Goal: Information Seeking & Learning: Learn about a topic

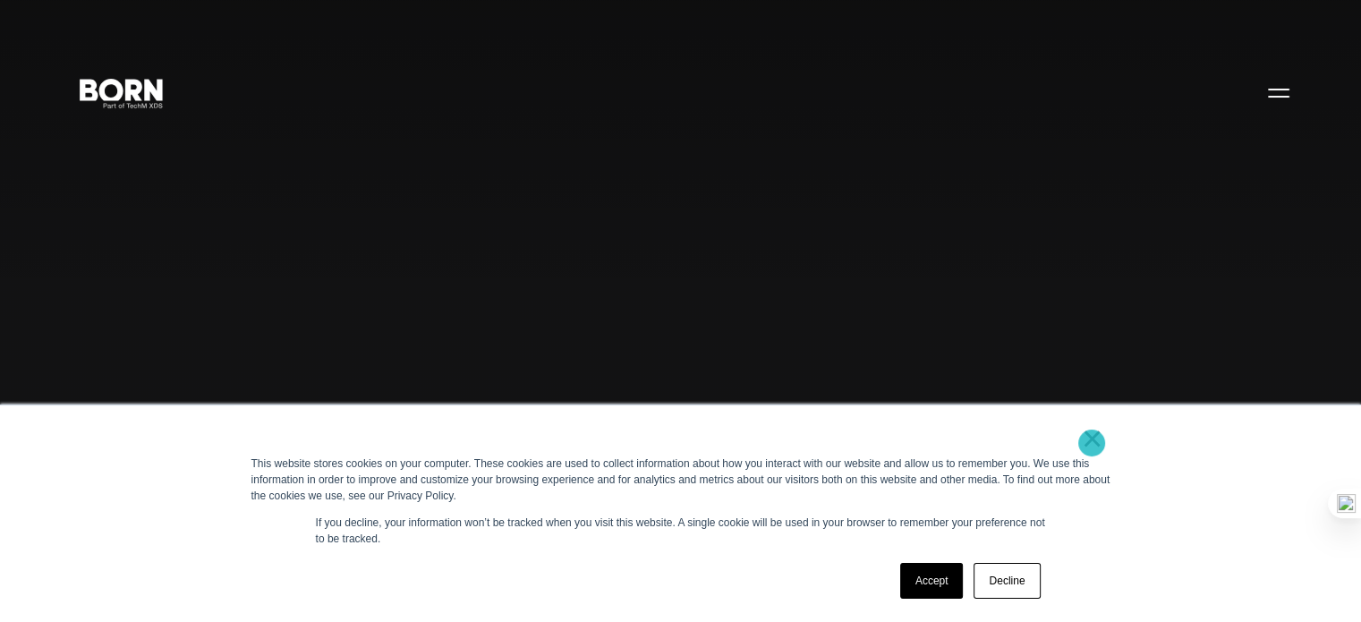
click at [1092, 443] on link "×" at bounding box center [1092, 438] width 21 height 16
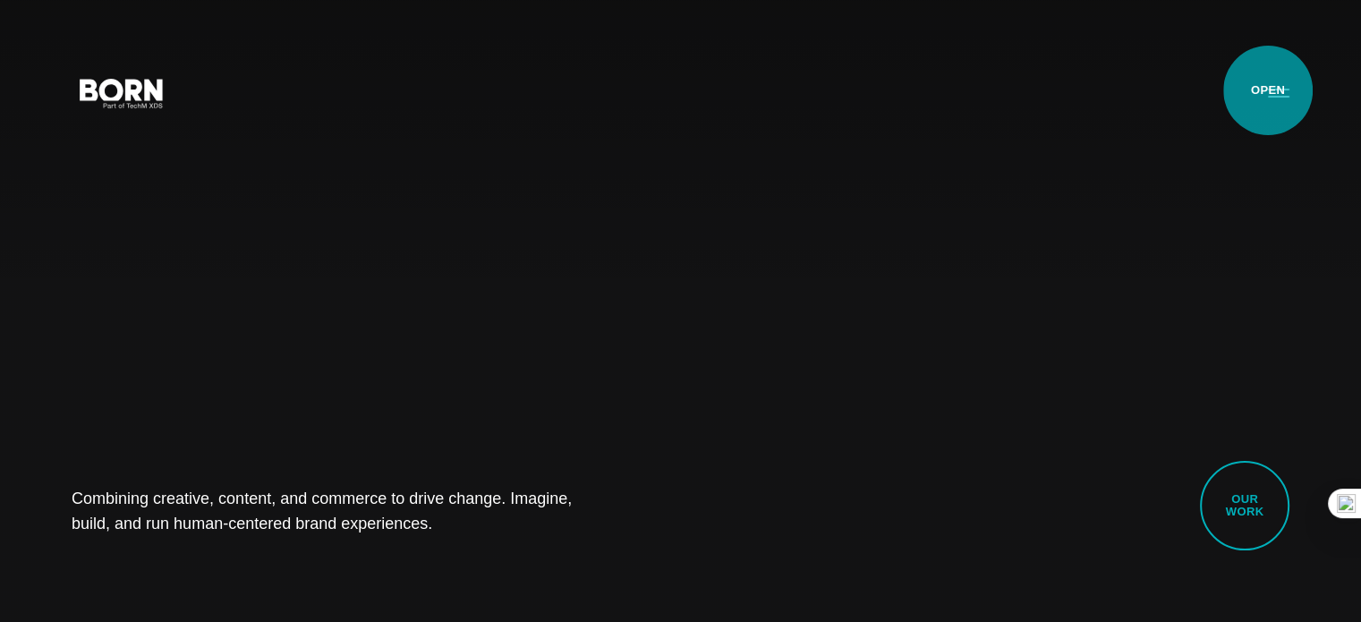
click at [1268, 90] on button "Primary Menu" at bounding box center [1278, 92] width 43 height 38
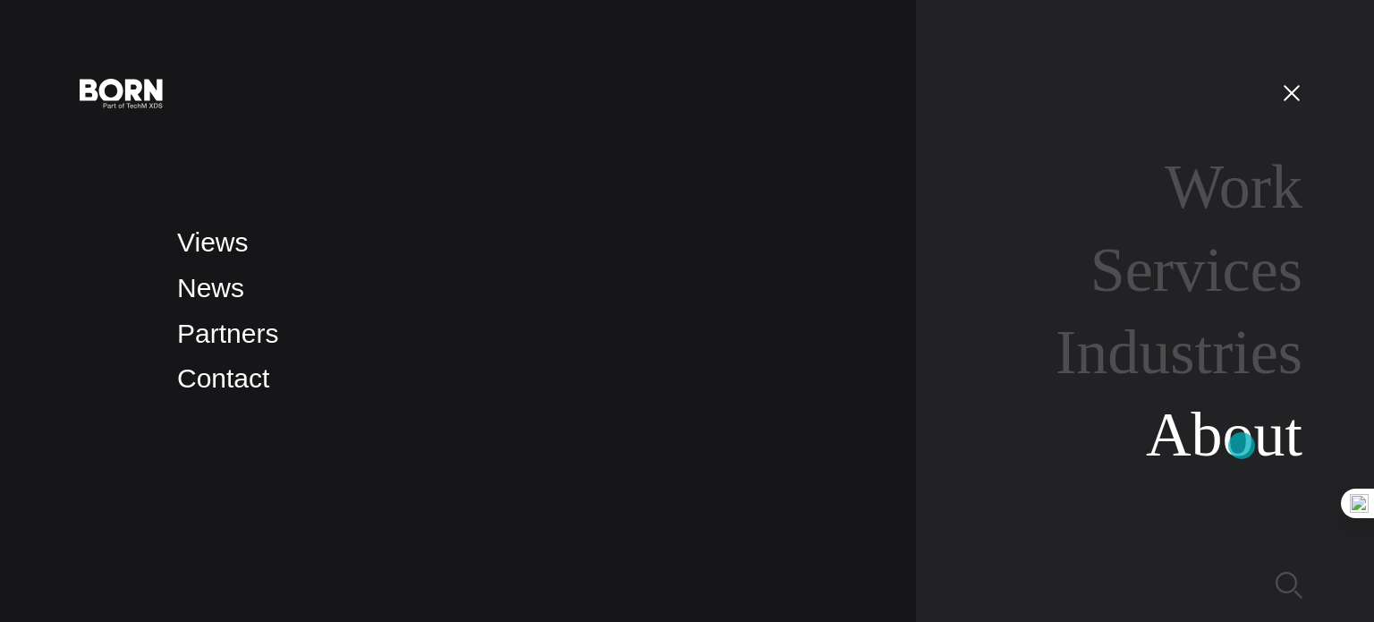
click at [1242, 446] on link "About" at bounding box center [1224, 434] width 157 height 69
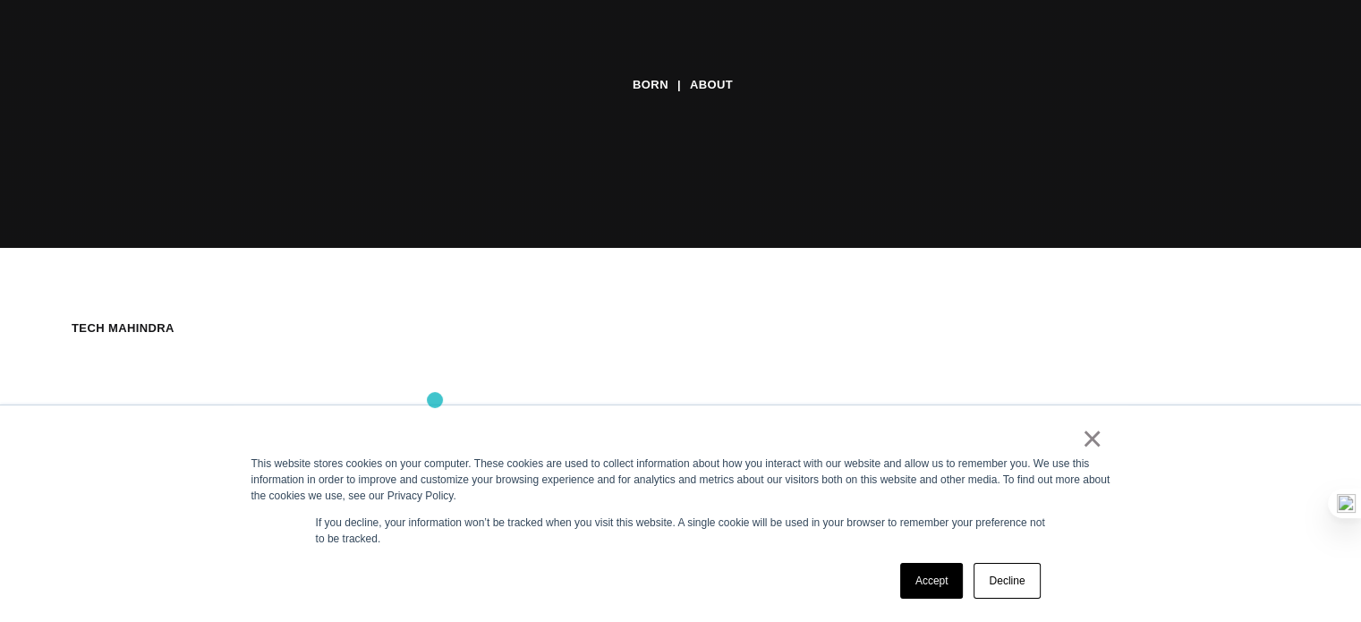
scroll to position [375, 0]
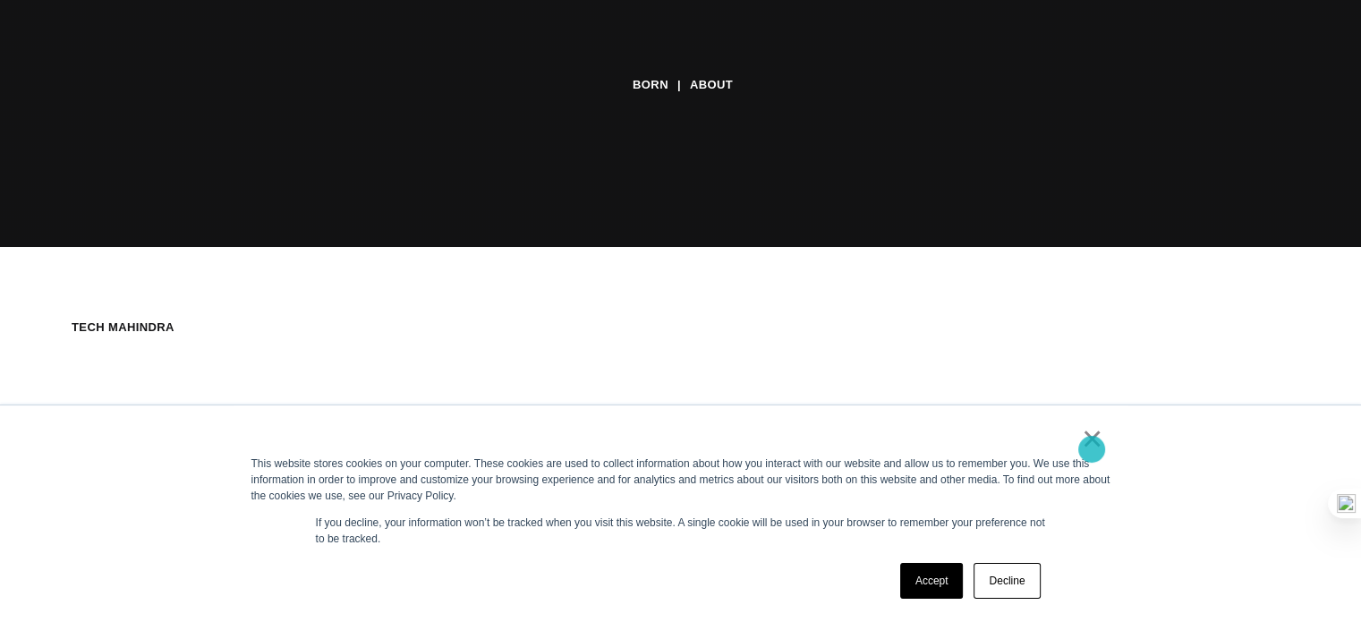
click at [1092, 446] on link "×" at bounding box center [1092, 438] width 21 height 16
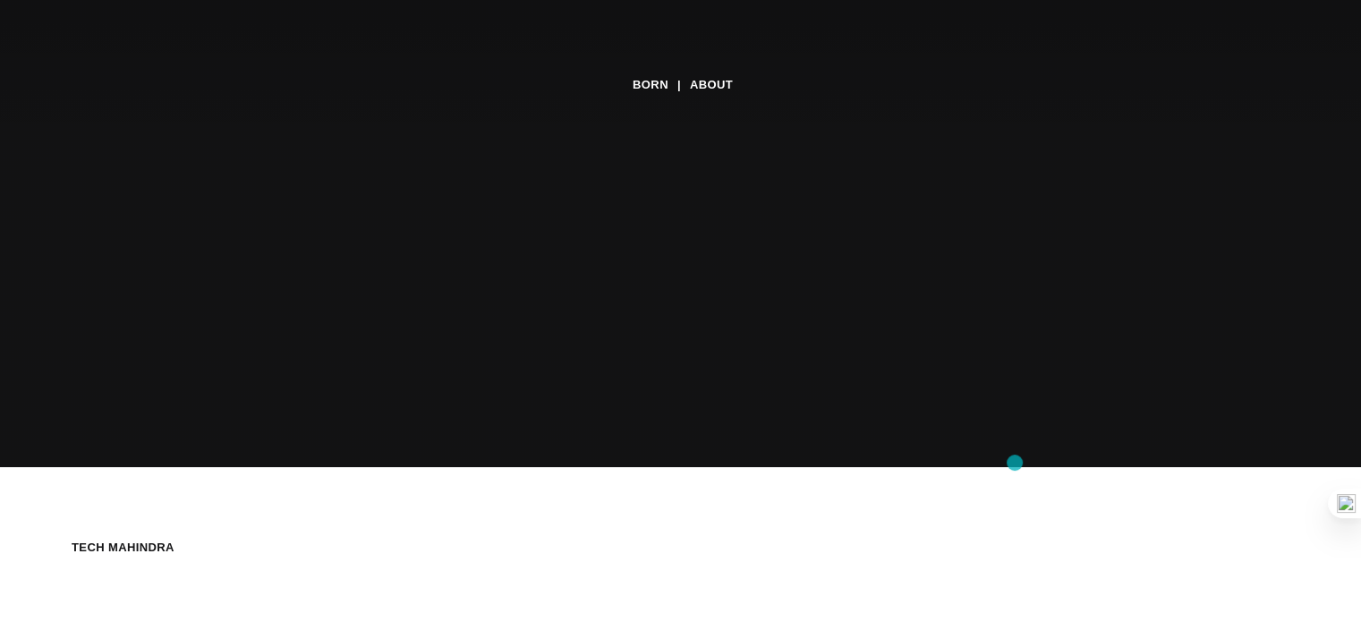
scroll to position [0, 0]
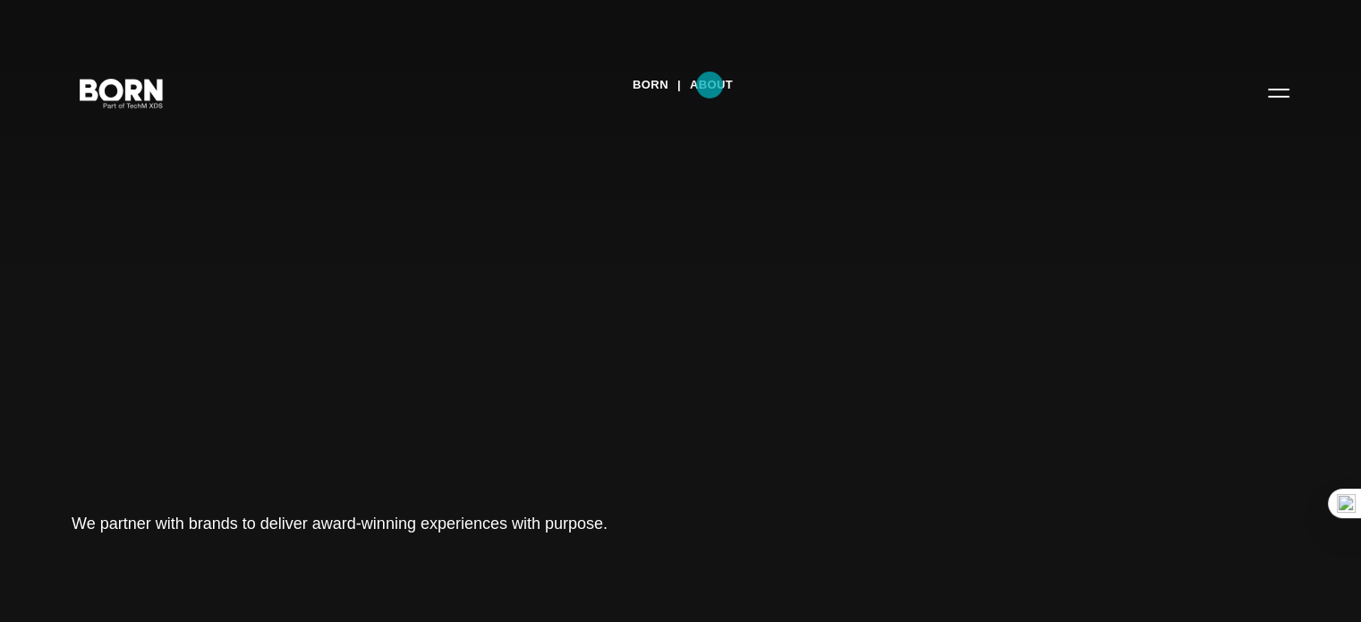
click at [709, 85] on link "About" at bounding box center [711, 85] width 43 height 27
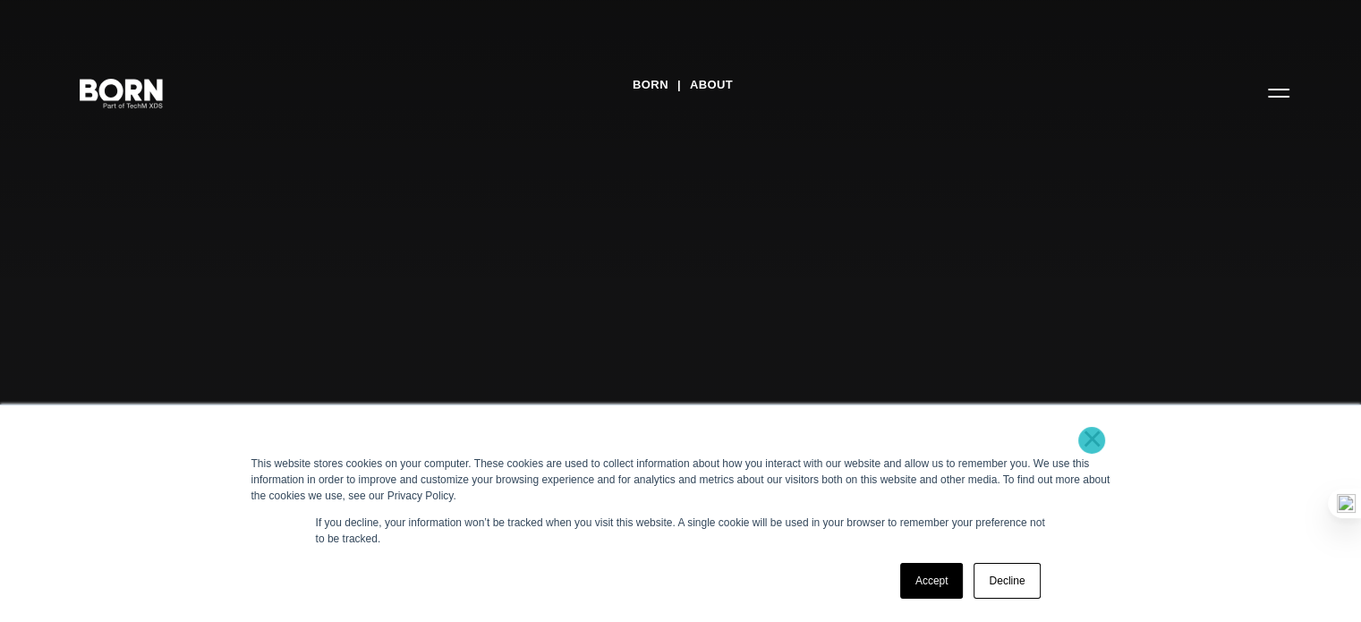
click at [1092, 440] on link "×" at bounding box center [1092, 438] width 21 height 16
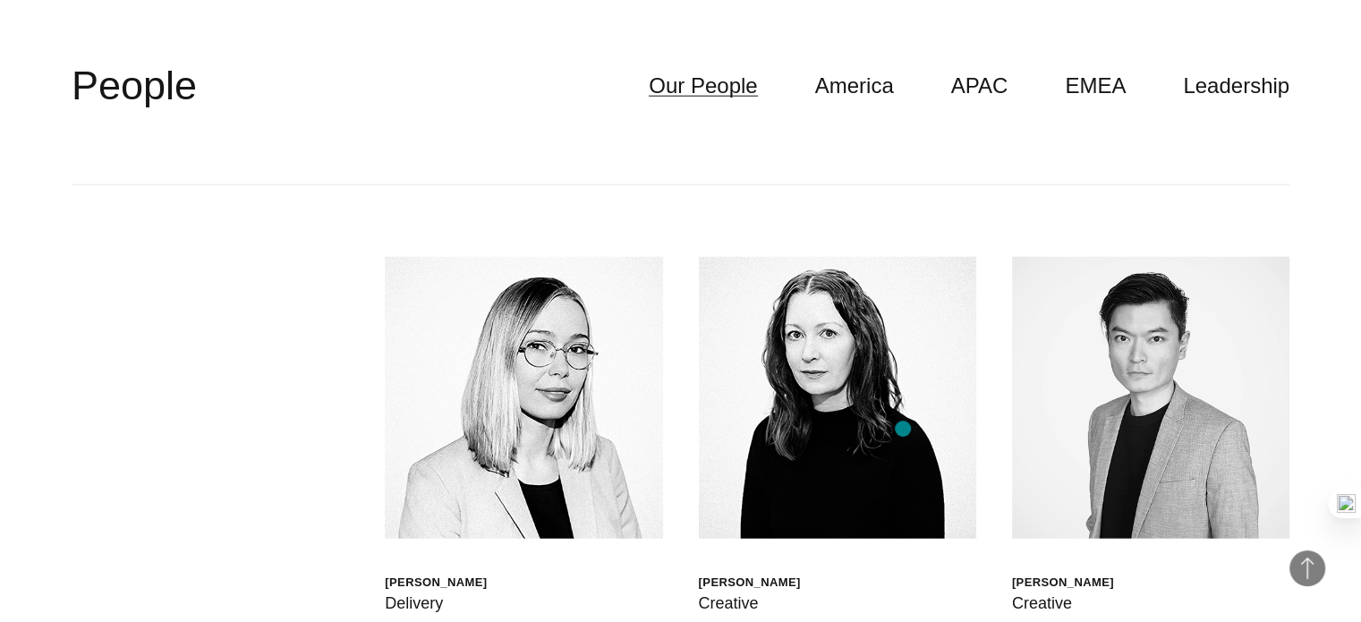
scroll to position [4631, 0]
click at [1253, 90] on link "Leadership" at bounding box center [1236, 85] width 106 height 34
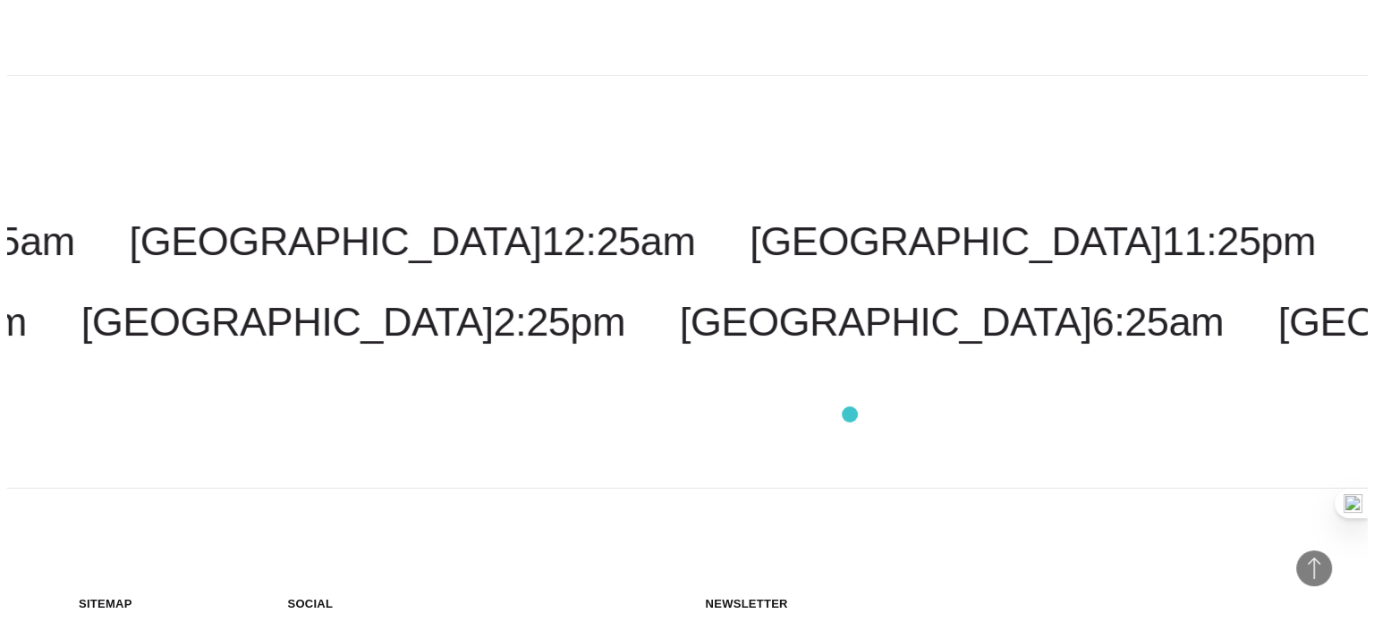
scroll to position [6062, 0]
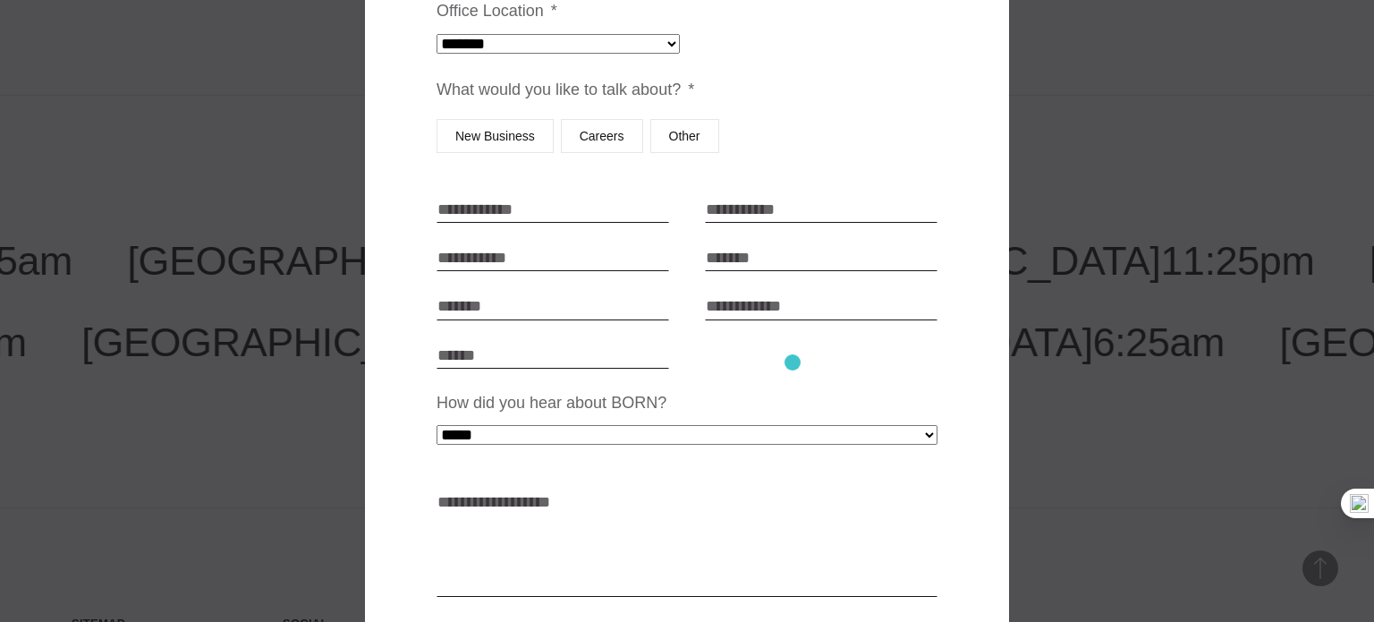
scroll to position [208, 0]
click at [685, 141] on label "Other" at bounding box center [684, 135] width 69 height 34
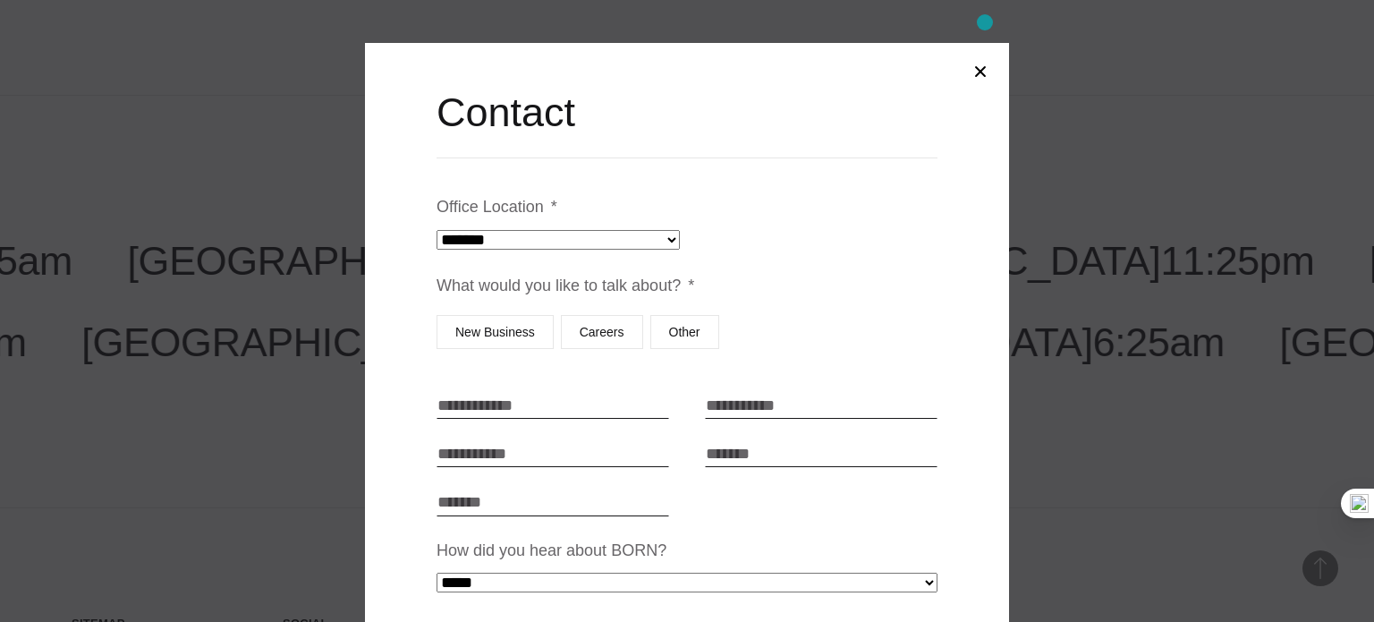
scroll to position [7, 0]
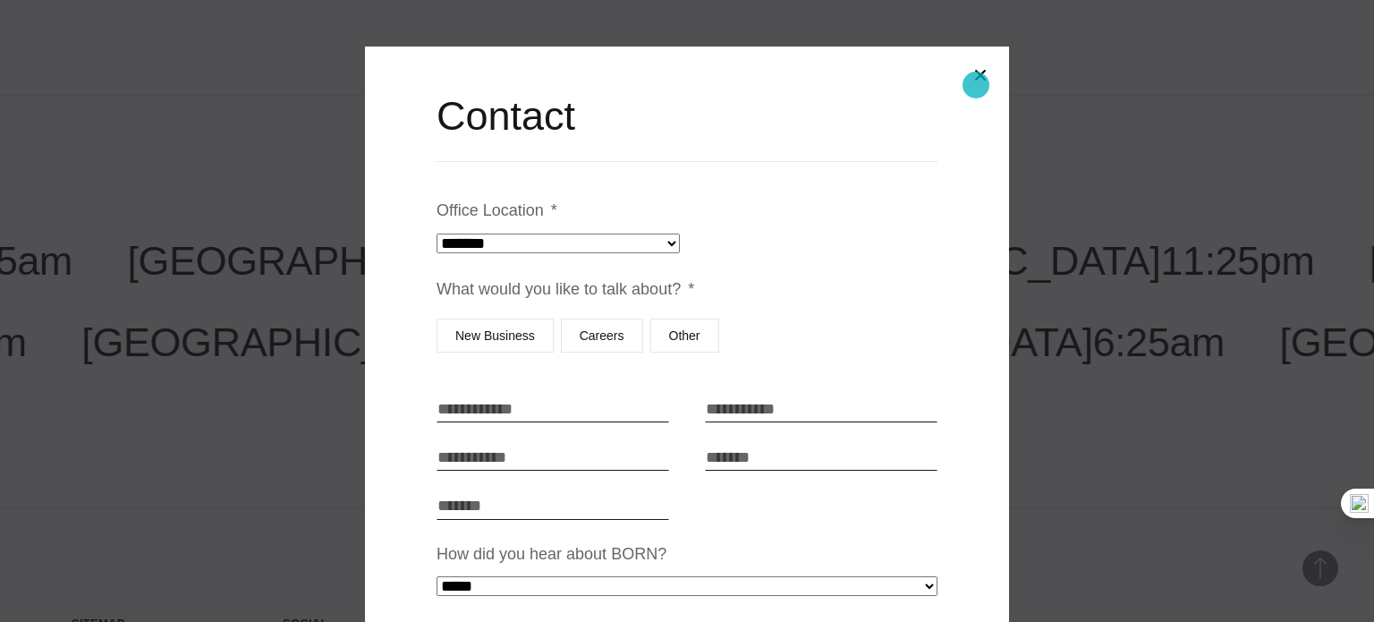
click at [976, 85] on button "Close modal" at bounding box center [980, 75] width 43 height 43
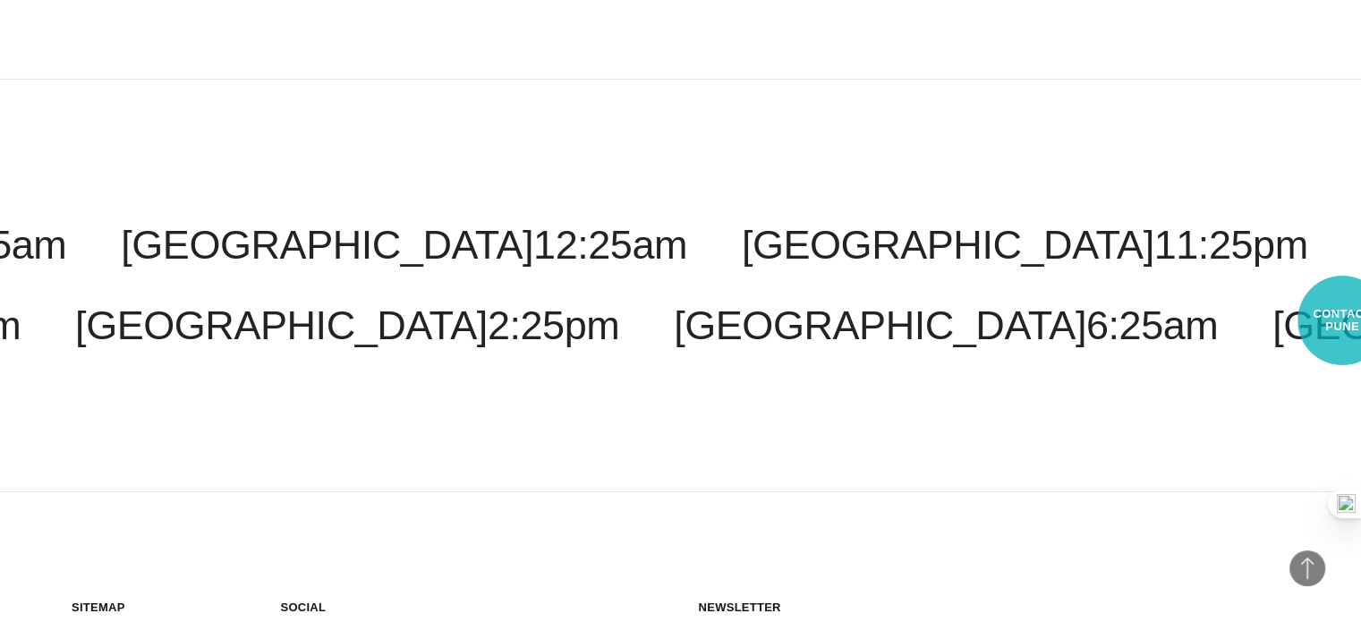
select select "****"
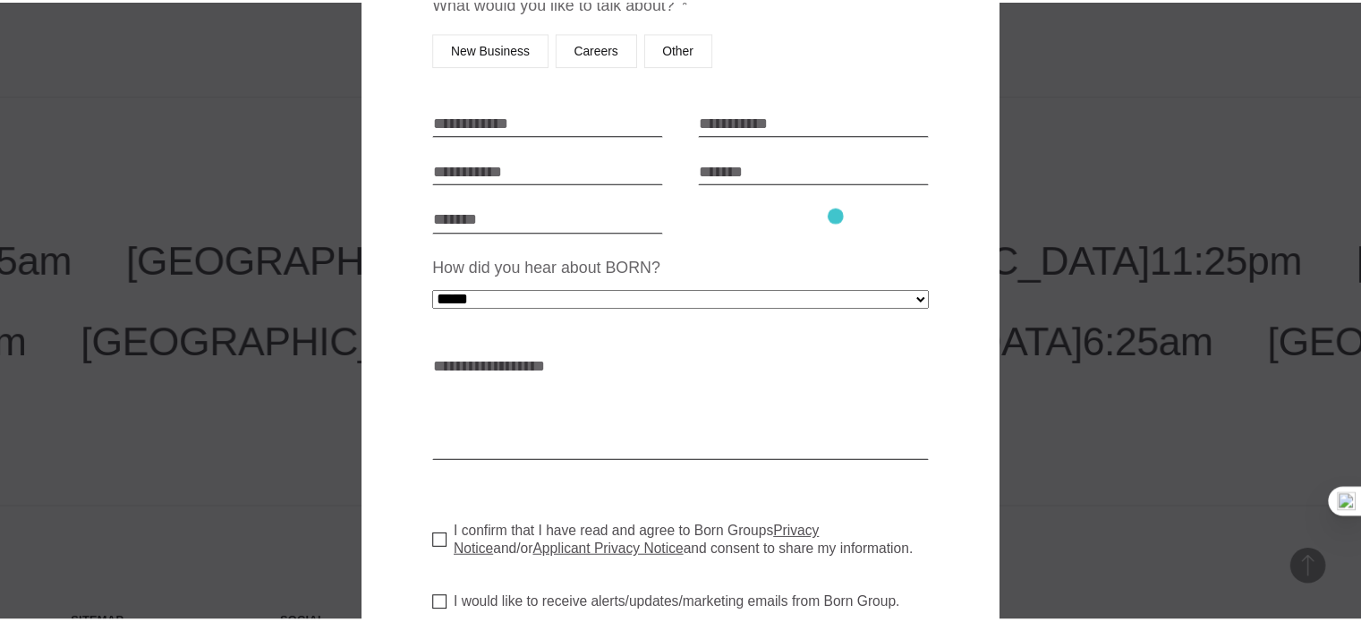
scroll to position [0, 0]
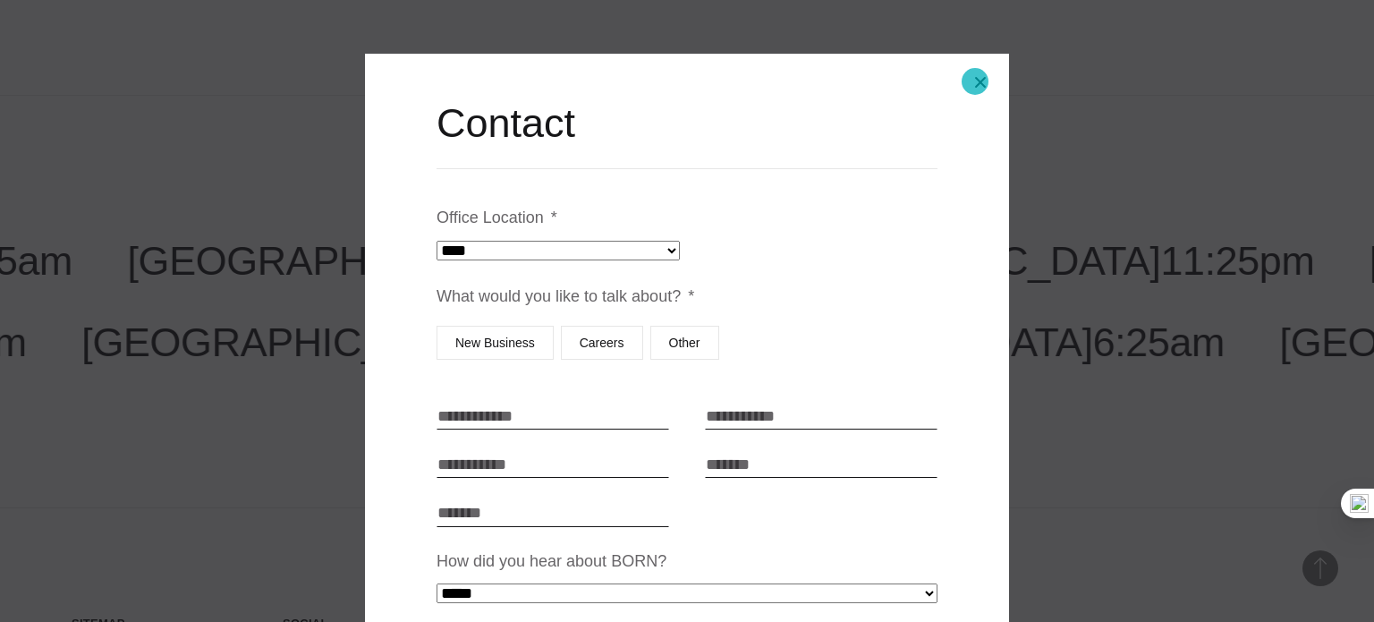
click at [975, 81] on button "Close modal" at bounding box center [980, 82] width 43 height 43
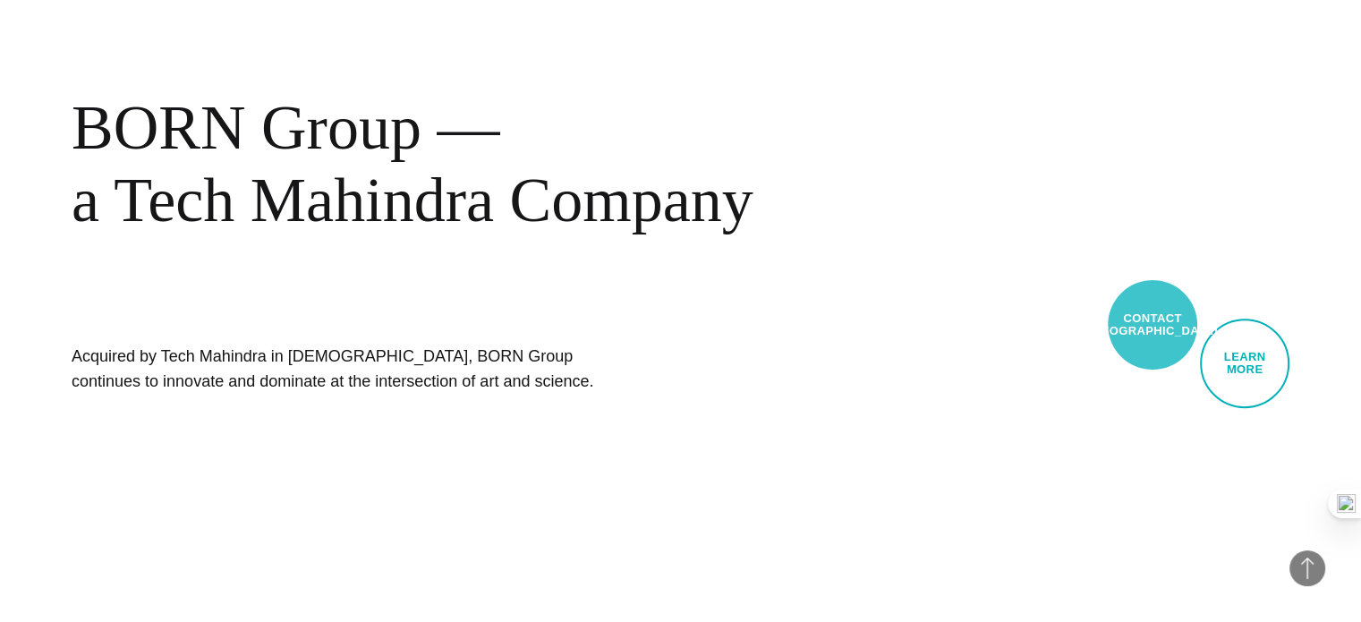
scroll to position [794, 0]
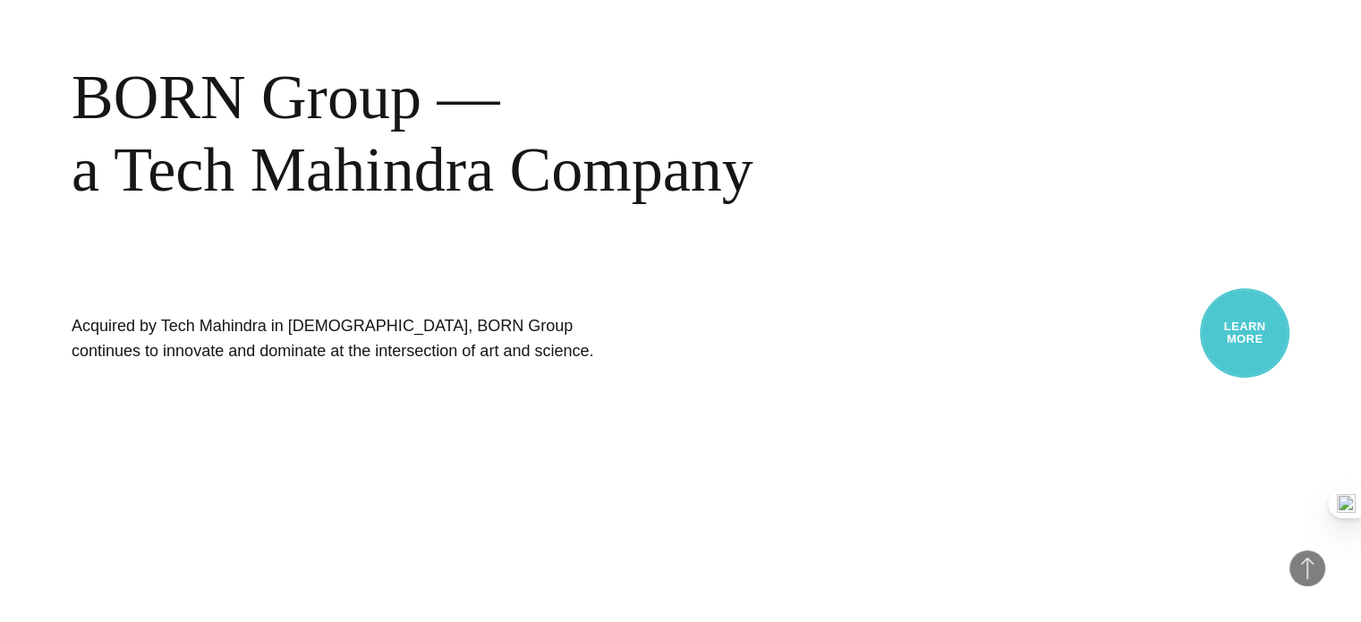
click at [1253, 318] on link "Learn More" at bounding box center [1244, 332] width 89 height 89
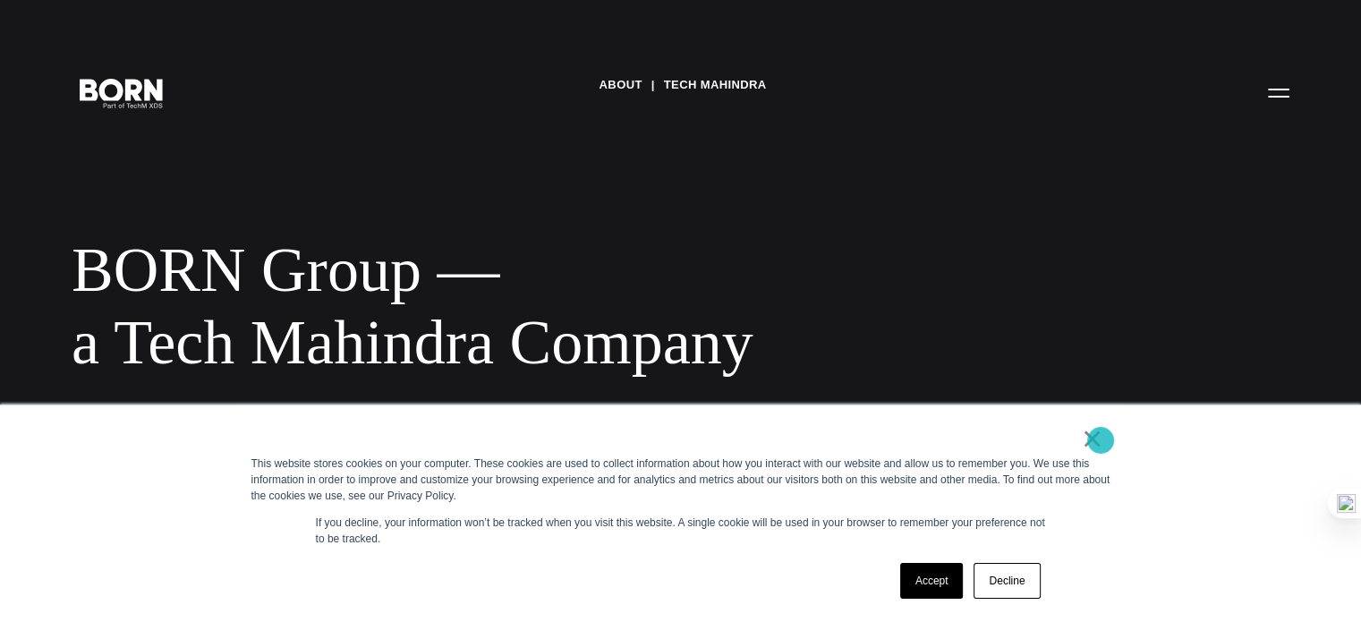
click at [1100, 440] on link "×" at bounding box center [1092, 438] width 21 height 16
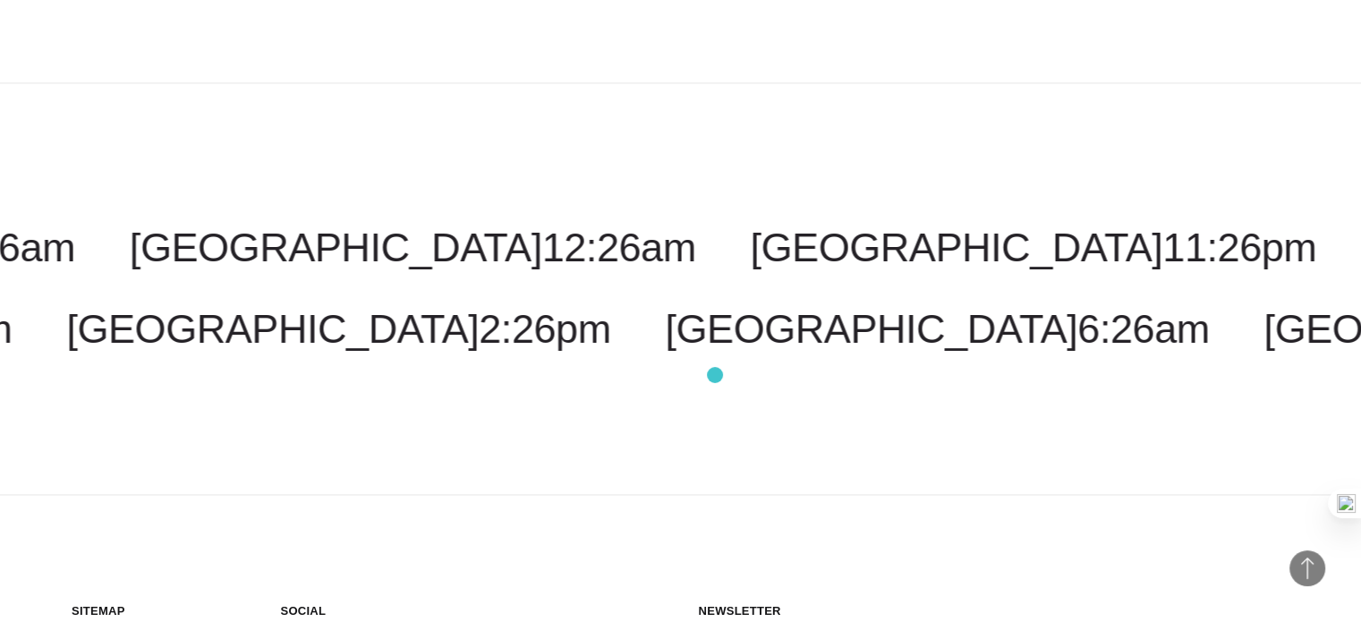
scroll to position [3216, 0]
